Goal: Task Accomplishment & Management: Manage account settings

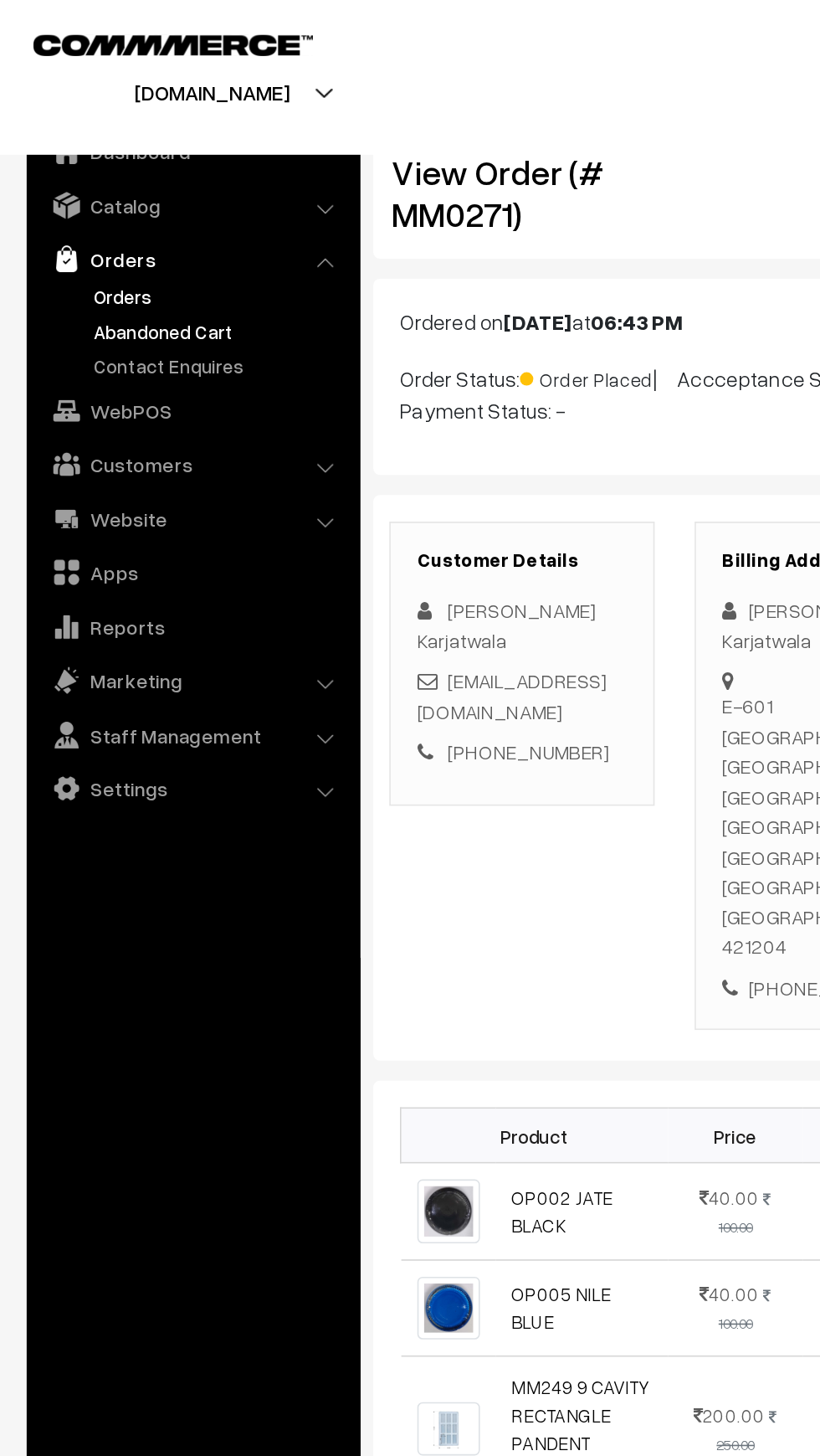
click at [89, 203] on link "Abandoned Cart" at bounding box center [137, 209] width 166 height 18
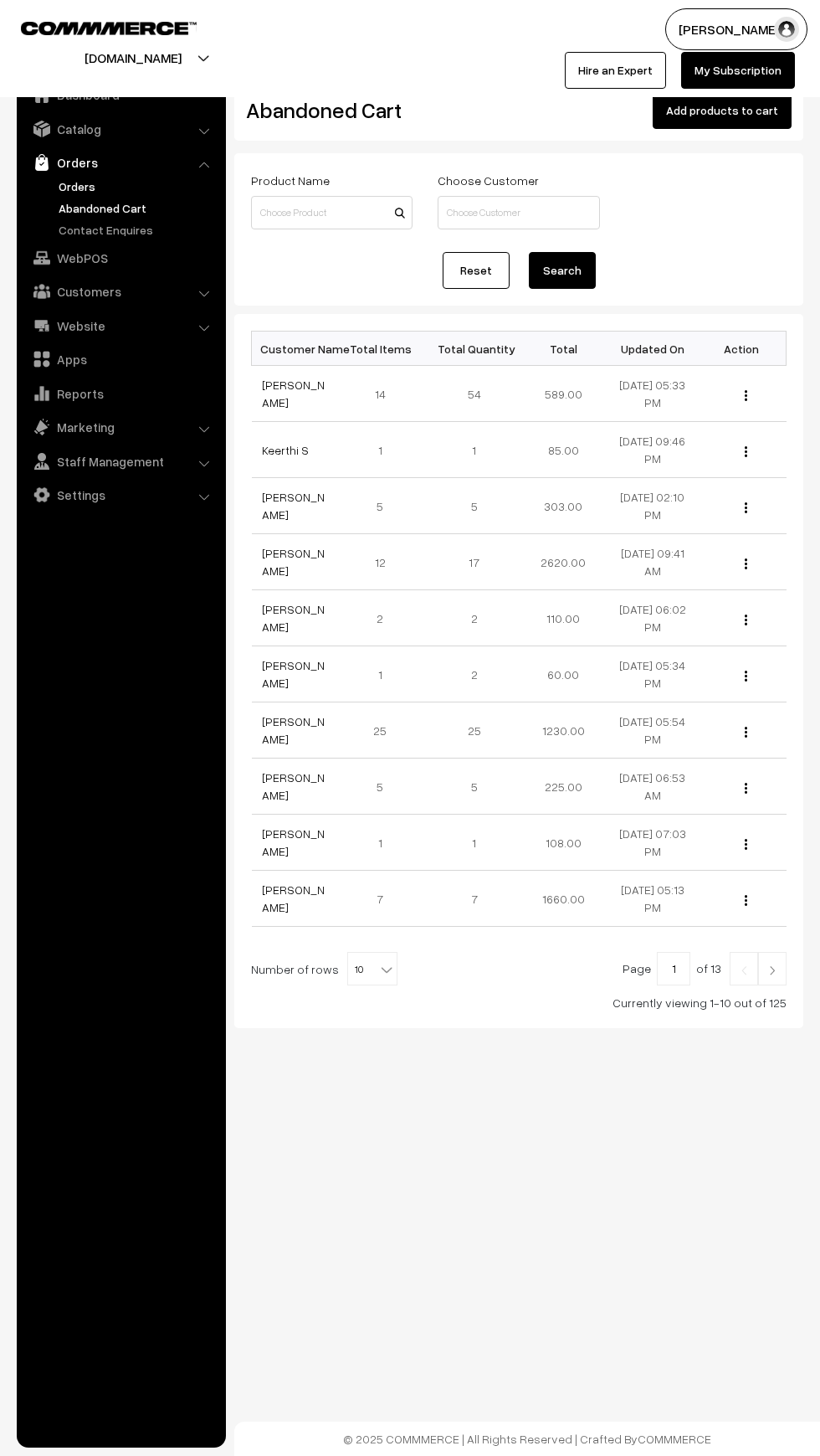
click at [61, 181] on link "Orders" at bounding box center [137, 186] width 166 height 18
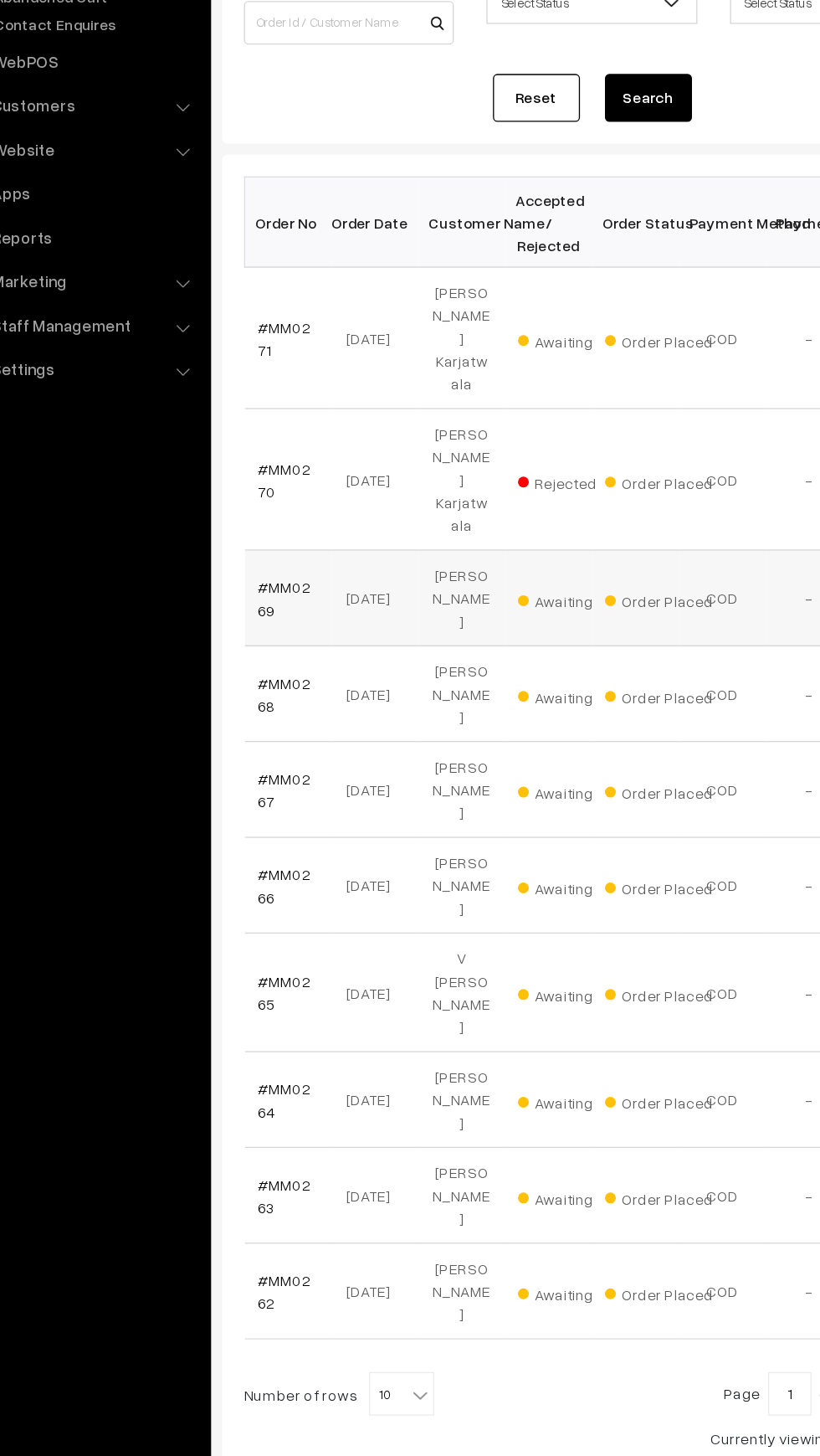
click at [296, 635] on td "#MM0269" at bounding box center [285, 671] width 67 height 74
click at [265, 655] on link "#MM0269" at bounding box center [283, 671] width 41 height 32
